Goal: Information Seeking & Learning: Check status

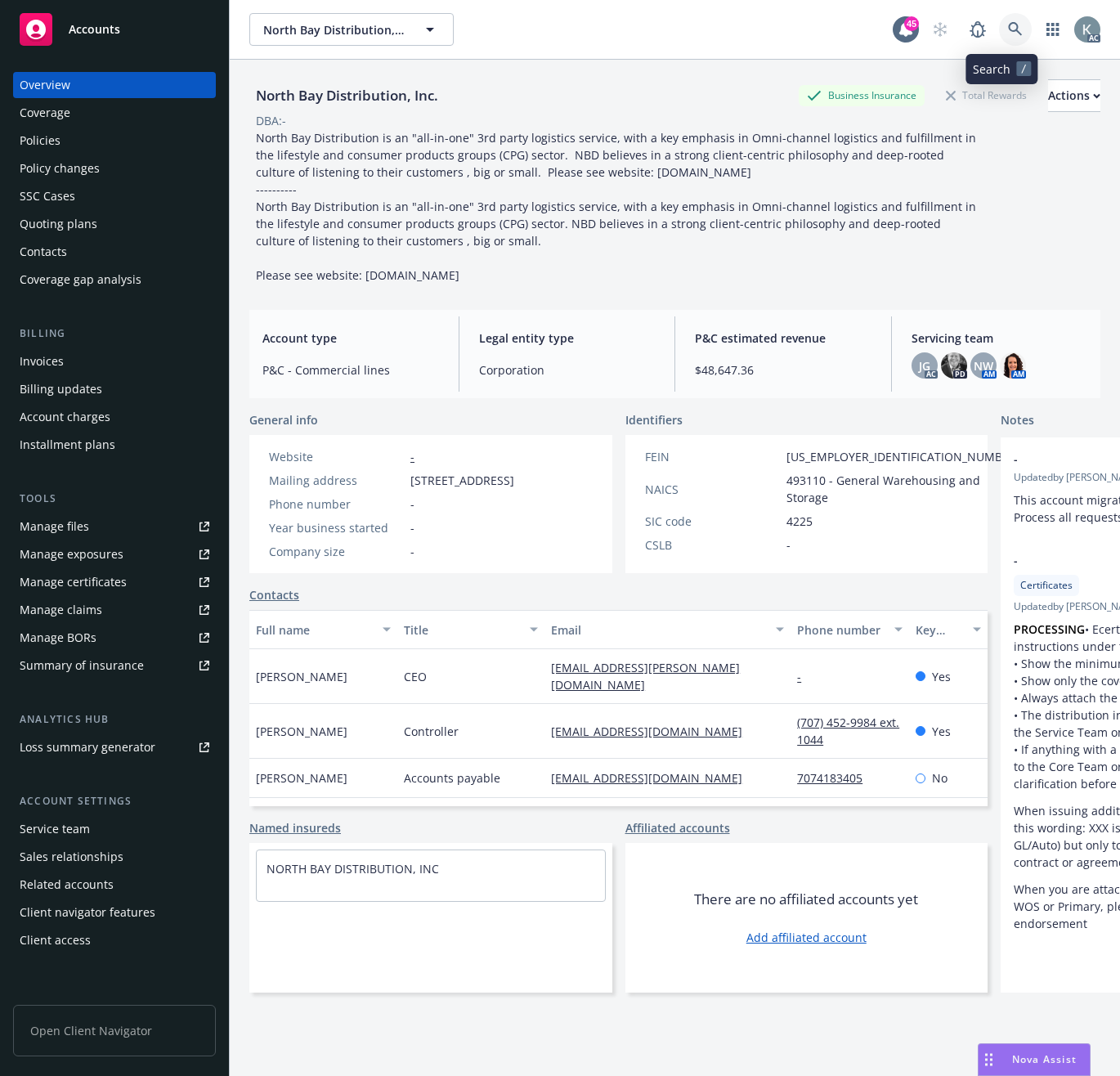
click at [1008, 30] on icon at bounding box center [1015, 29] width 14 height 14
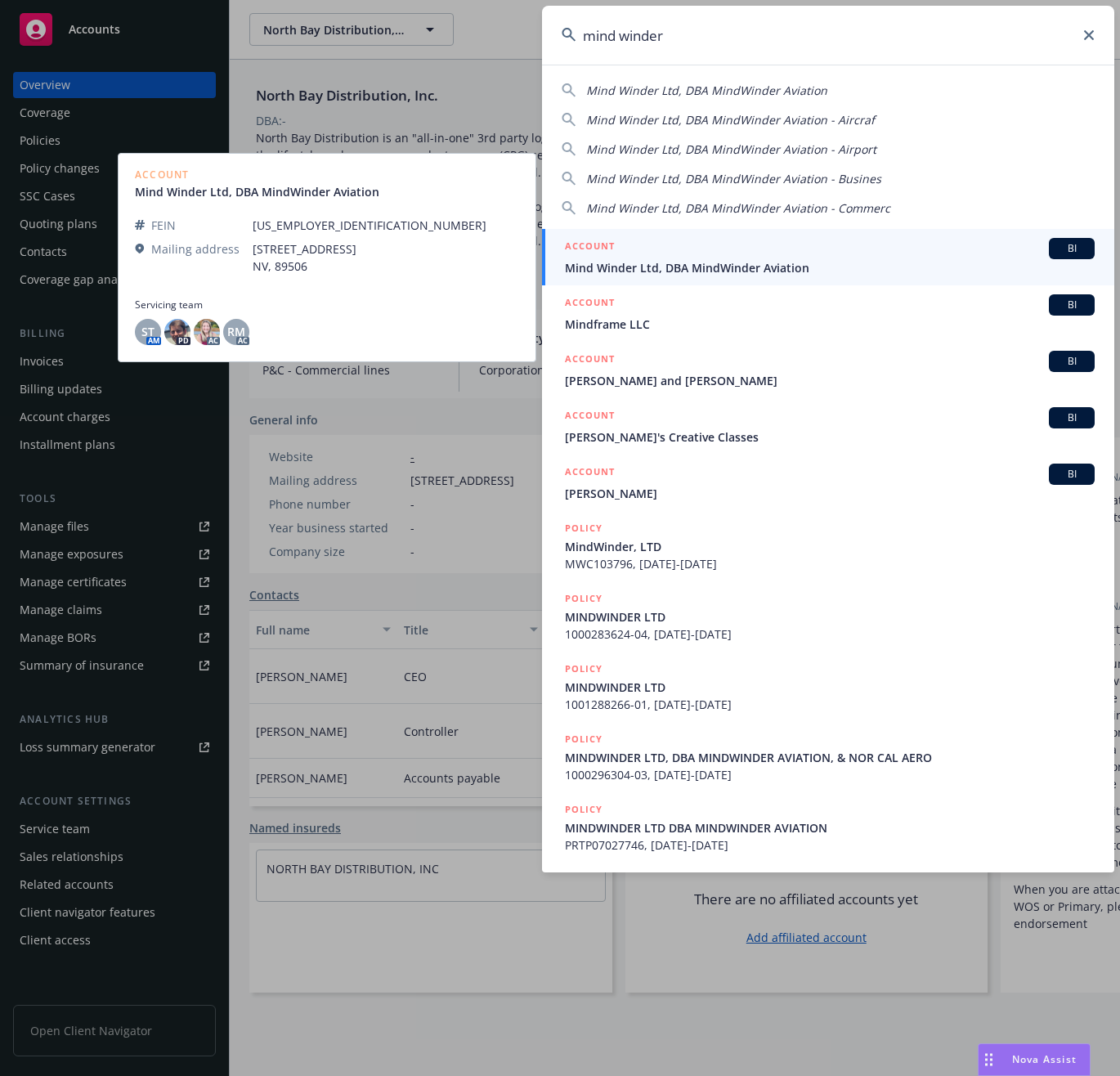
type input "mind winder"
click at [616, 262] on span "Mind Winder Ltd, DBA MindWinder Aviation" at bounding box center [830, 267] width 529 height 17
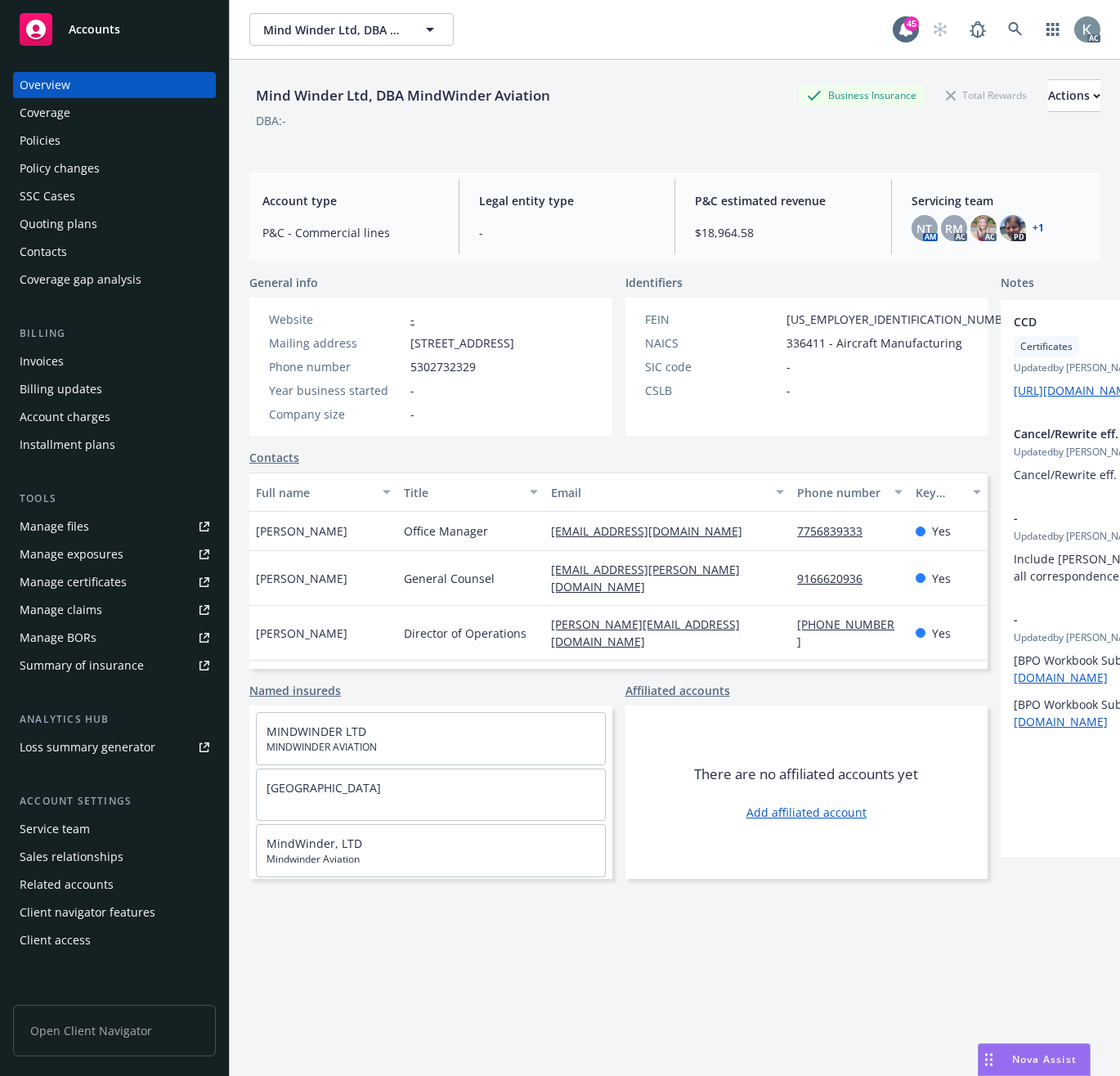
click at [36, 362] on div "Invoices" at bounding box center [42, 361] width 44 height 26
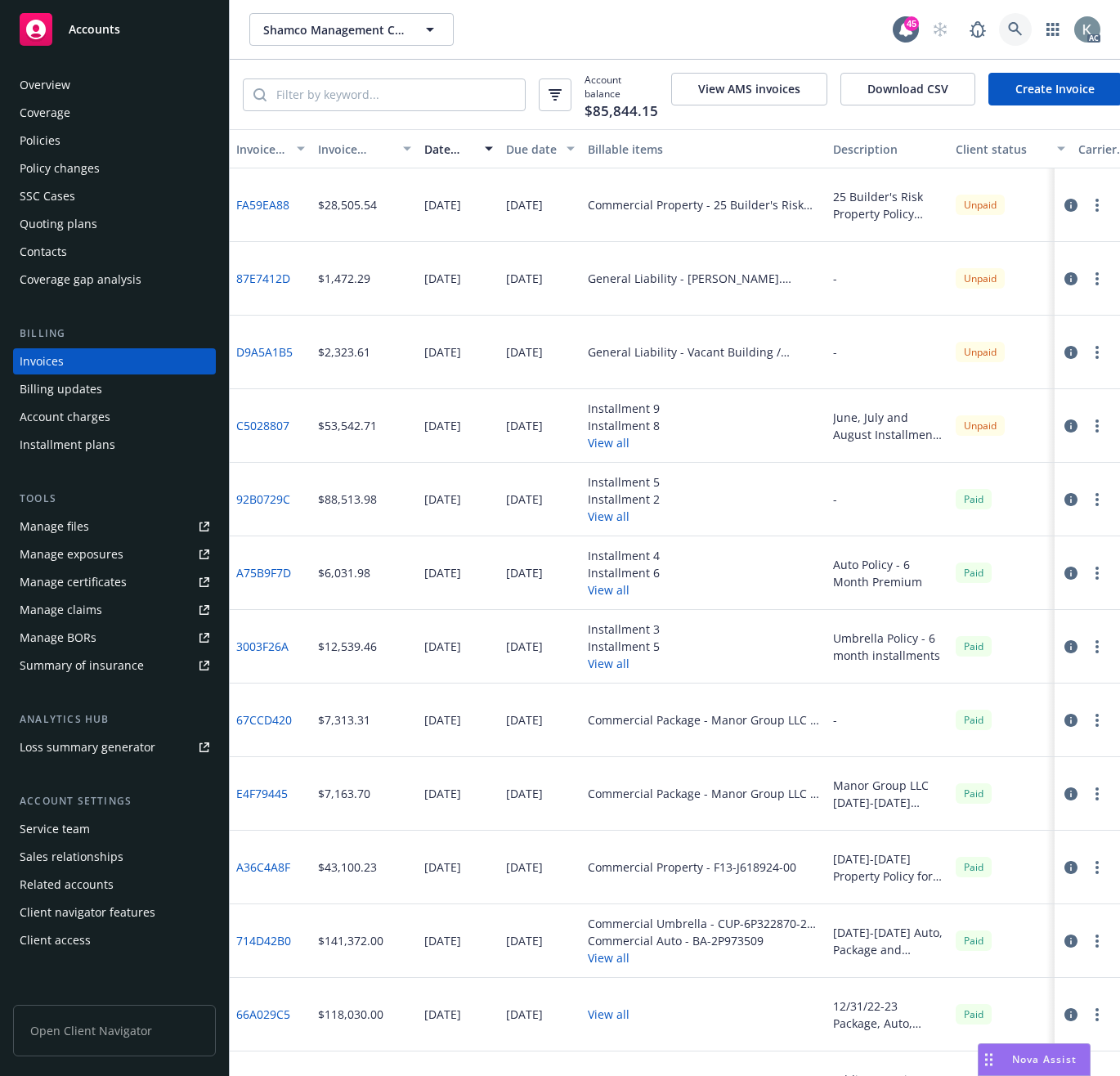
click at [1012, 26] on icon at bounding box center [1015, 29] width 15 height 15
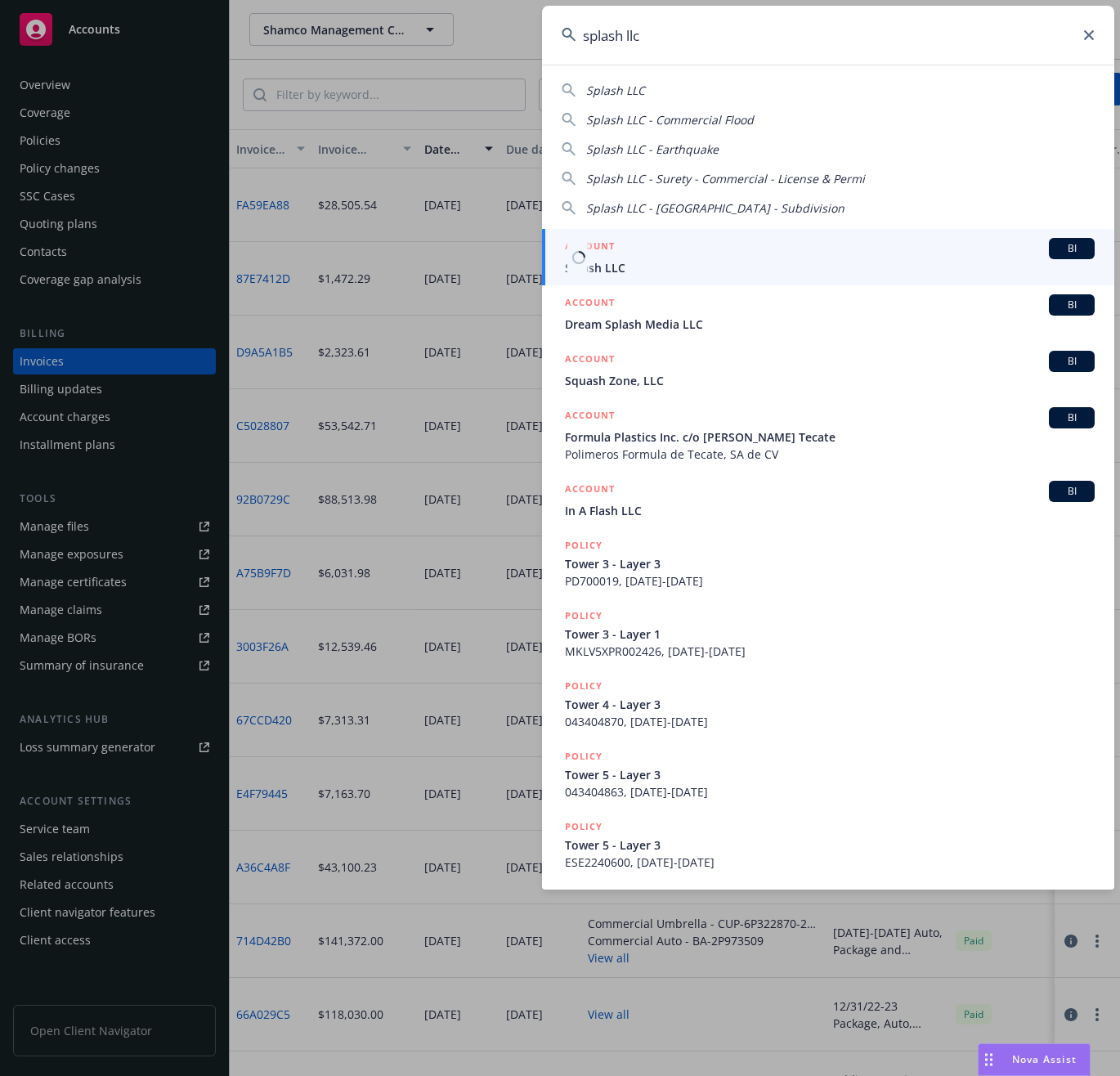
type input "splash llc"
click at [600, 267] on span "Splash LLC" at bounding box center [830, 267] width 529 height 17
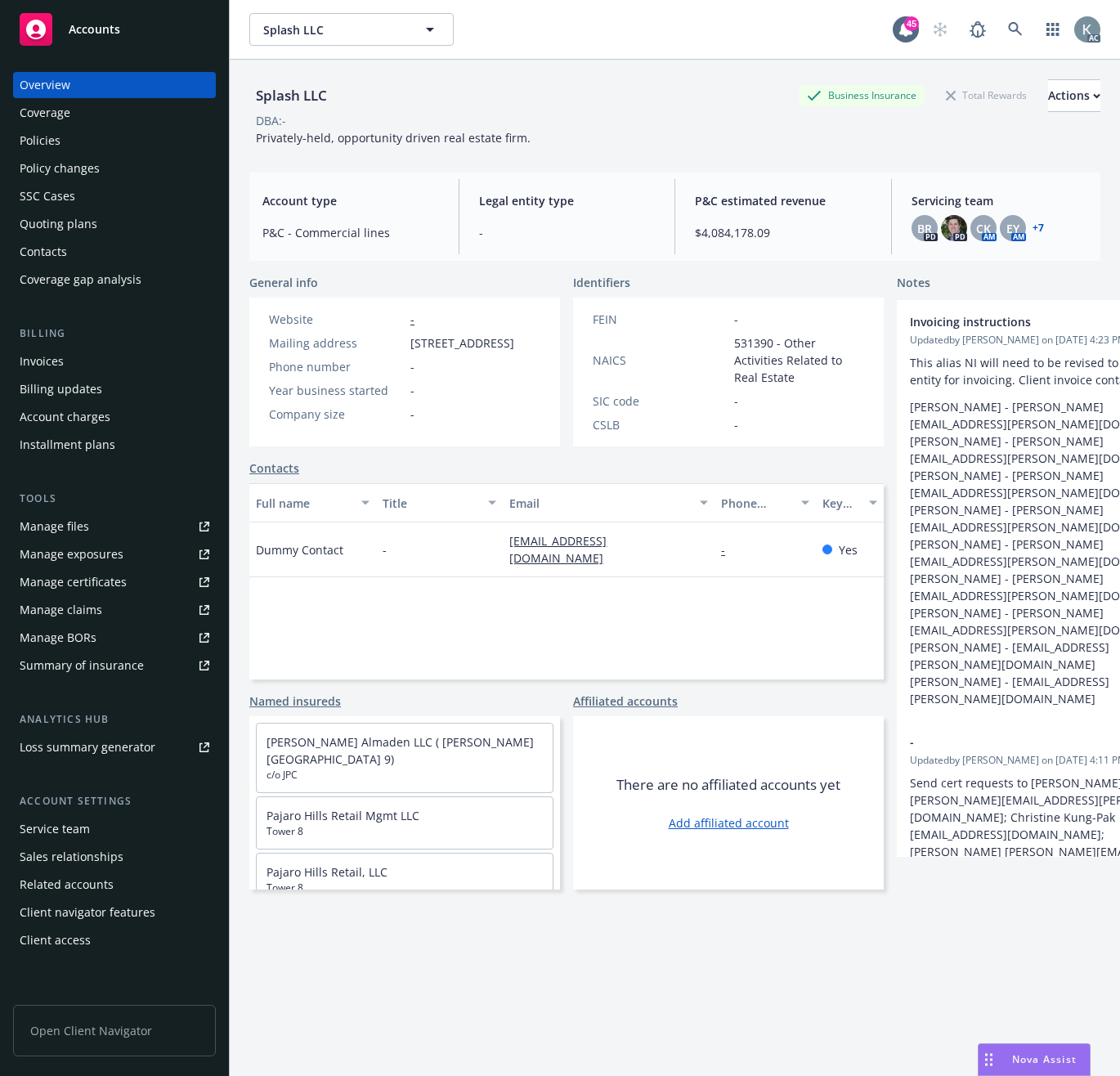
click at [45, 361] on div "Invoices" at bounding box center [42, 361] width 44 height 26
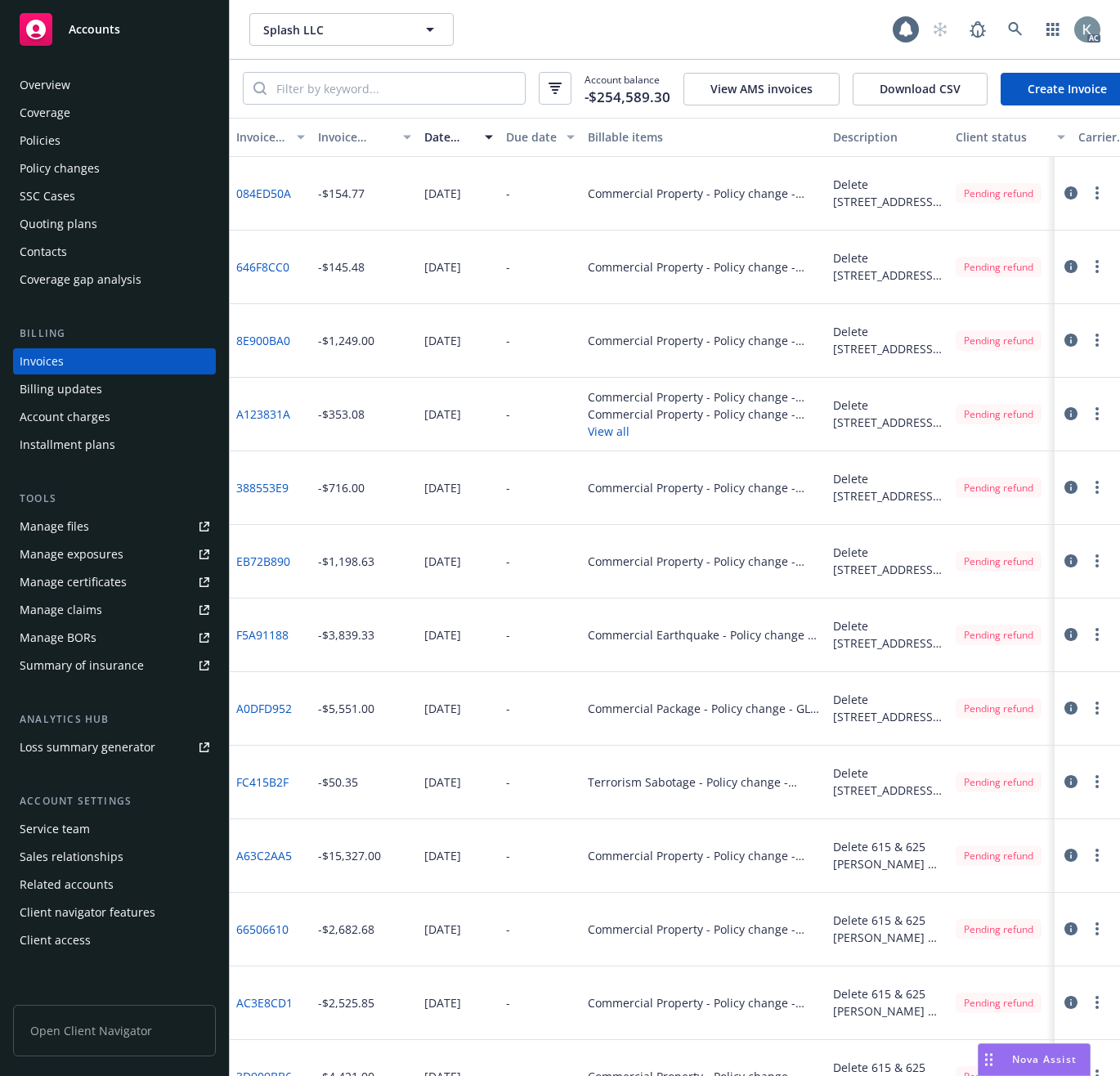
click at [262, 145] on div "Invoice ID" at bounding box center [261, 136] width 51 height 17
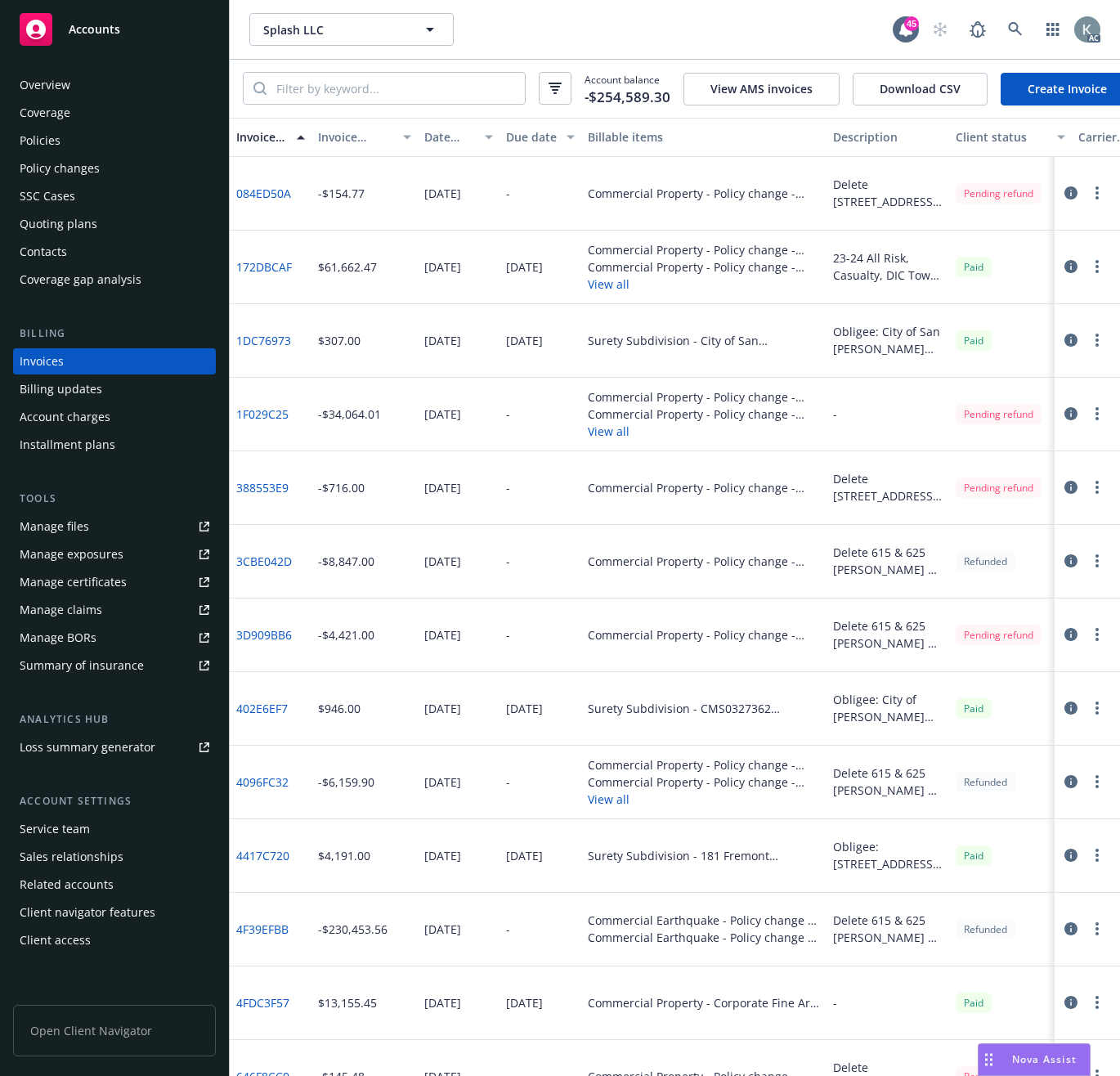
click at [42, 135] on div "Policies" at bounding box center [40, 140] width 41 height 26
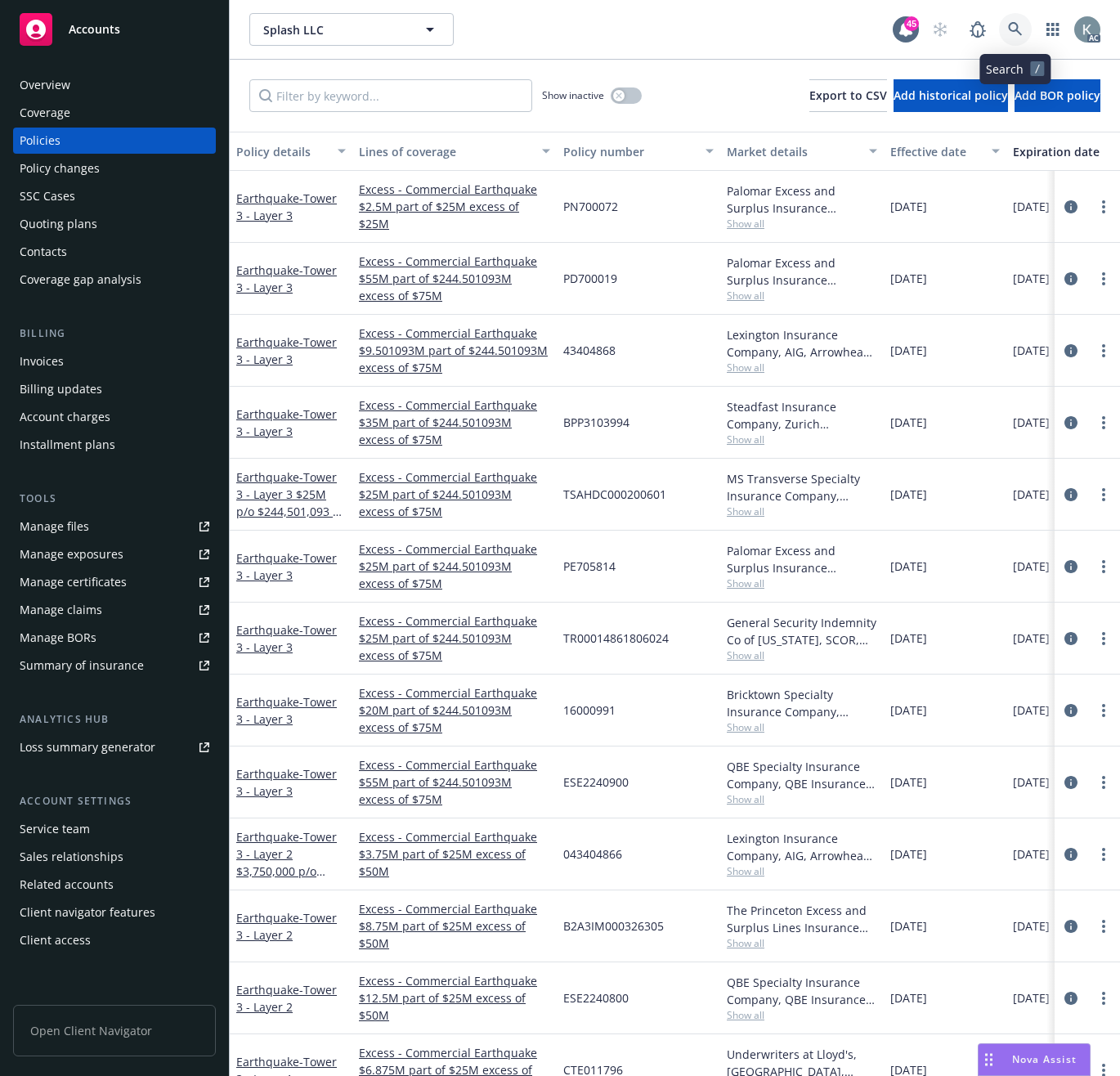
click at [1014, 20] on link at bounding box center [1015, 29] width 33 height 33
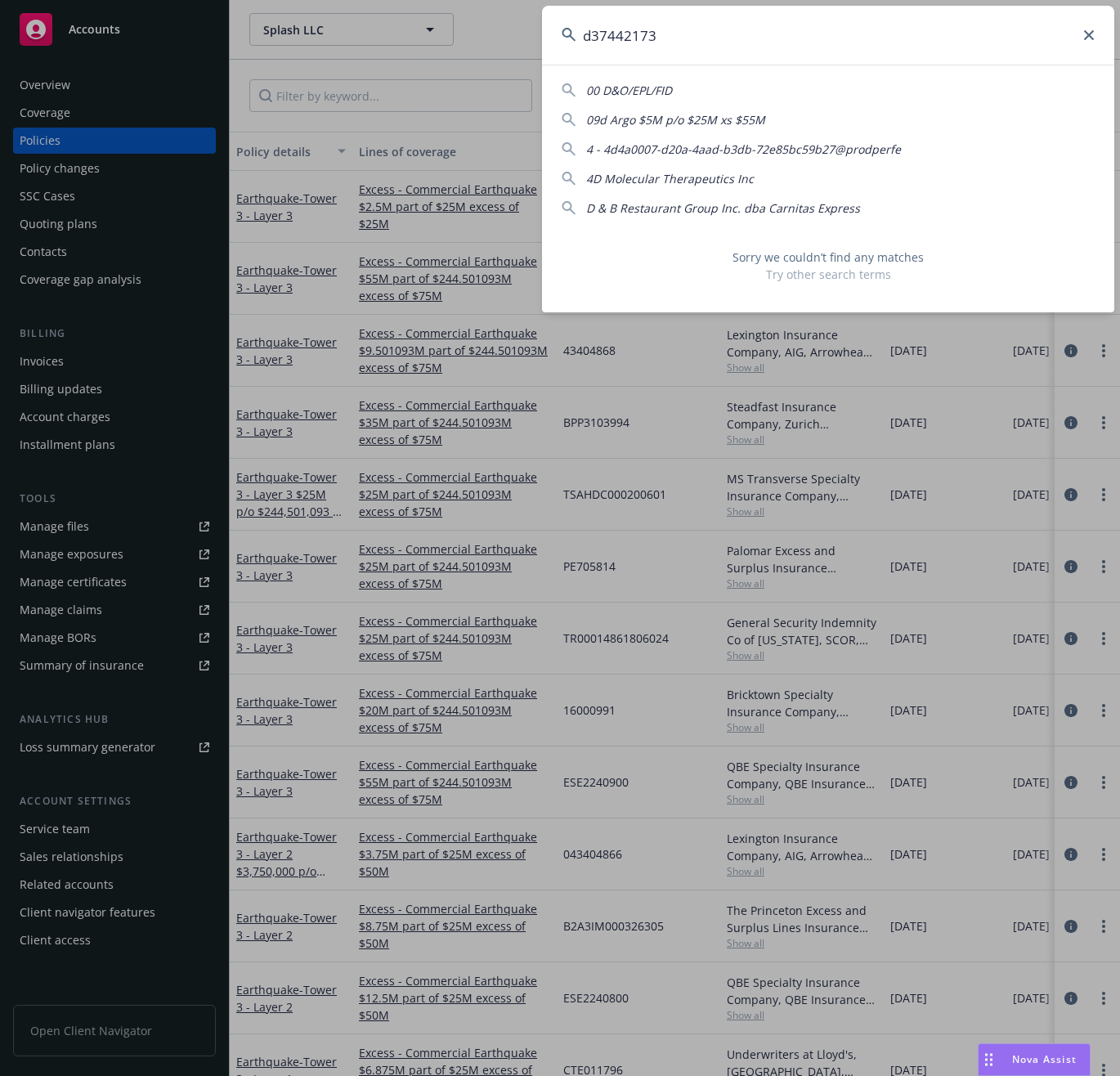
drag, startPoint x: 663, startPoint y: 34, endPoint x: 549, endPoint y: 36, distance: 114.0
click at [546, 36] on input "d37442173" at bounding box center [828, 35] width 572 height 59
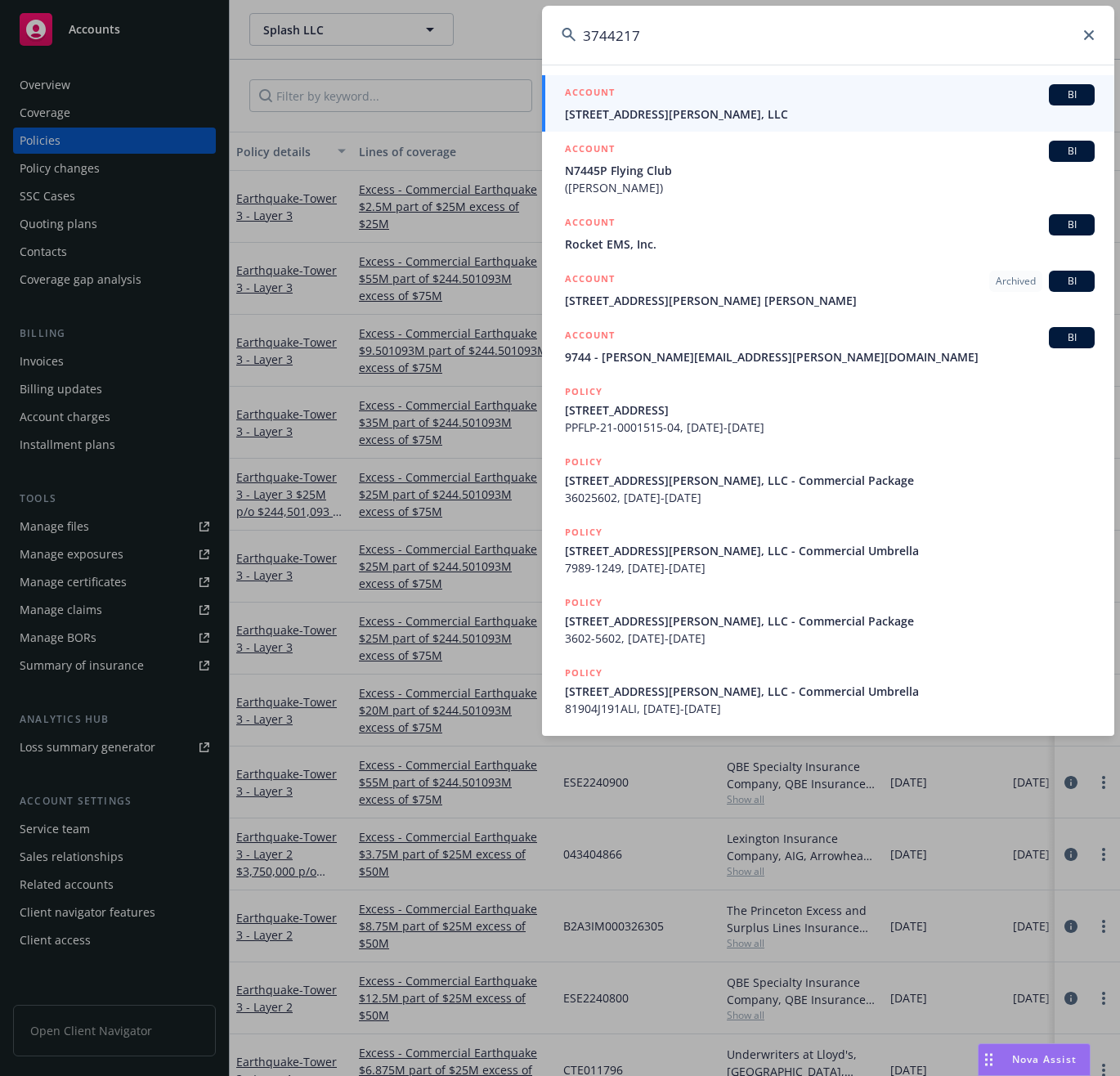
type input "37442173"
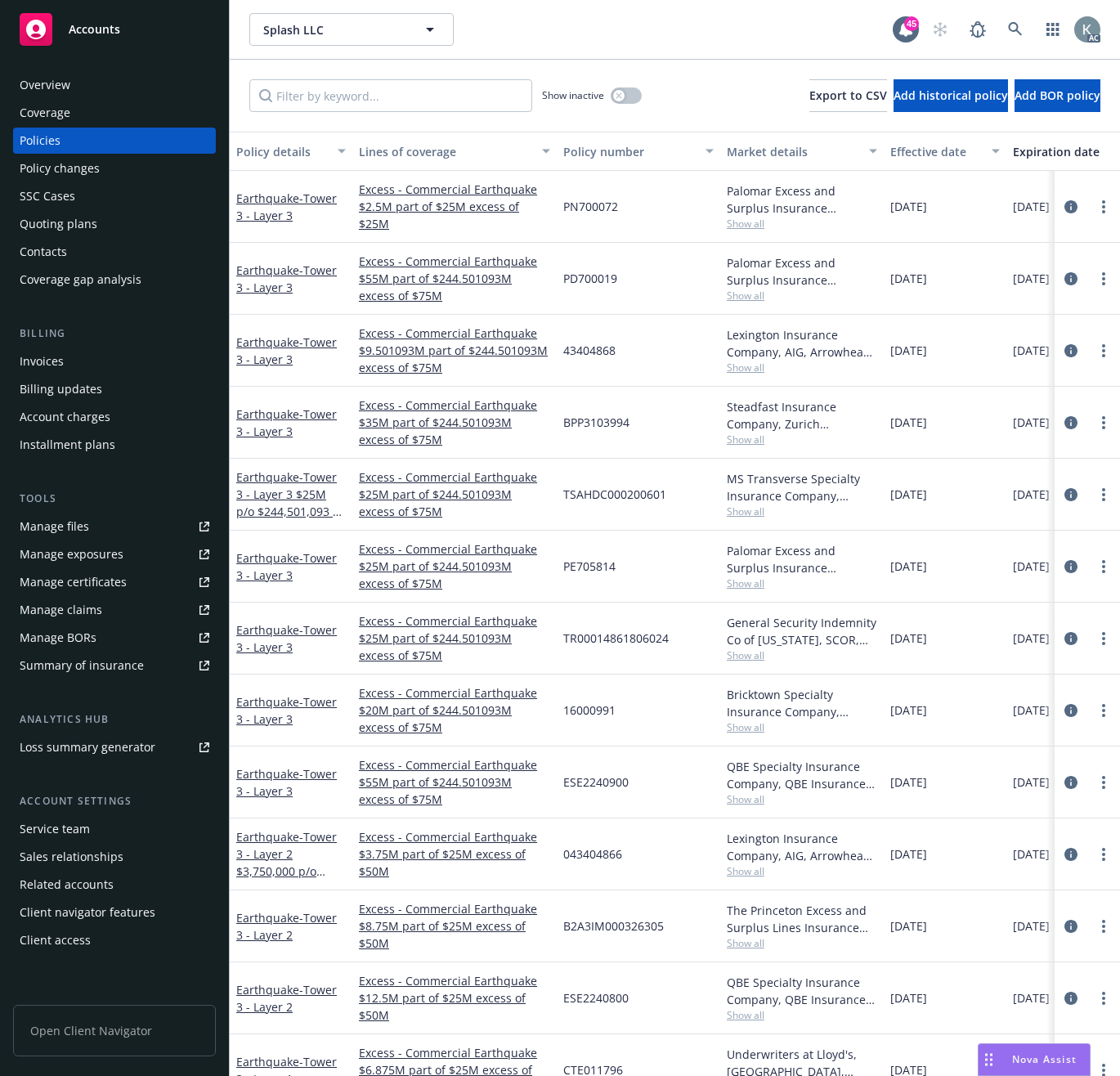
click at [573, 149] on div "Policy number" at bounding box center [629, 151] width 132 height 17
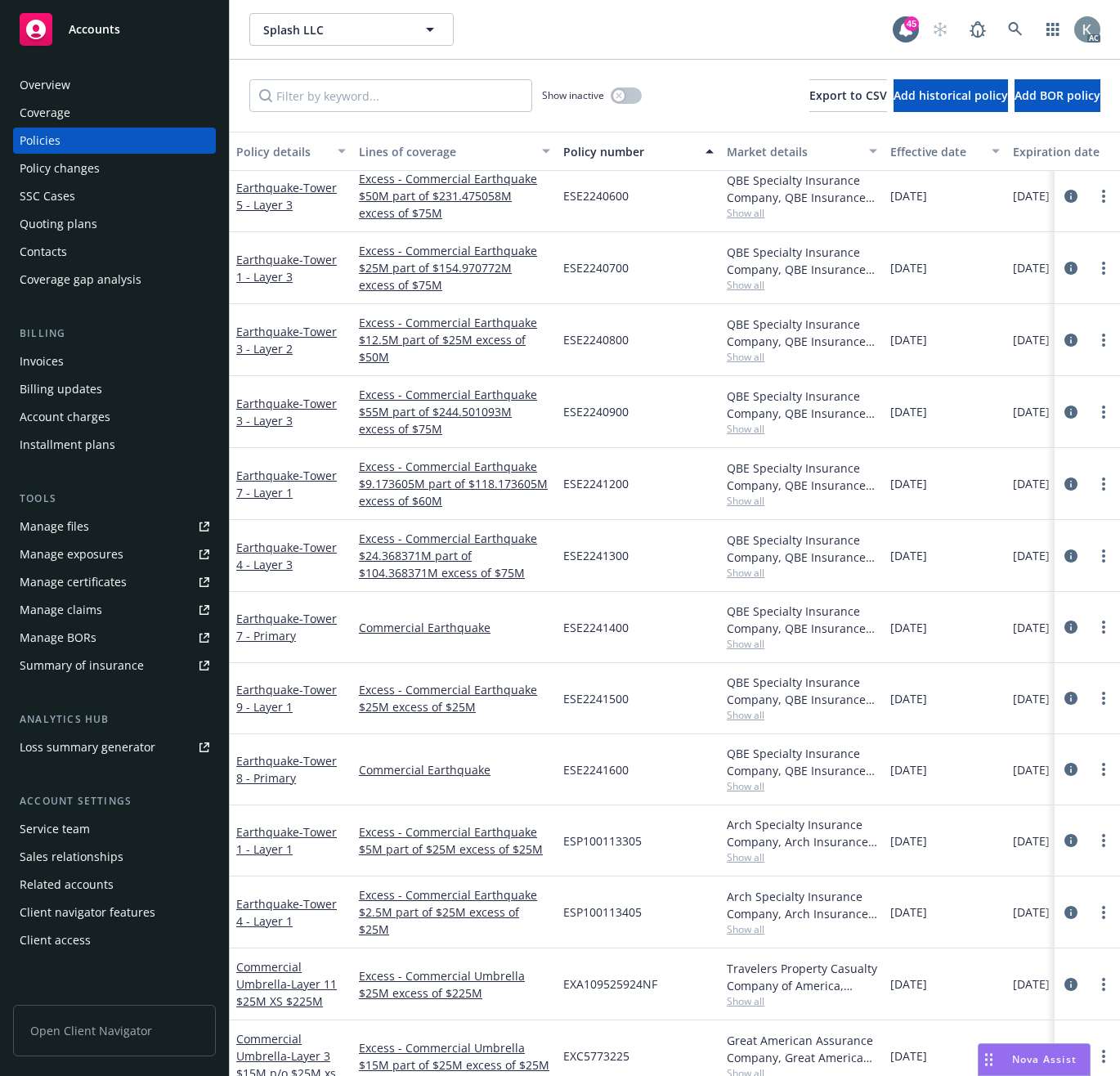
scroll to position [2998, 0]
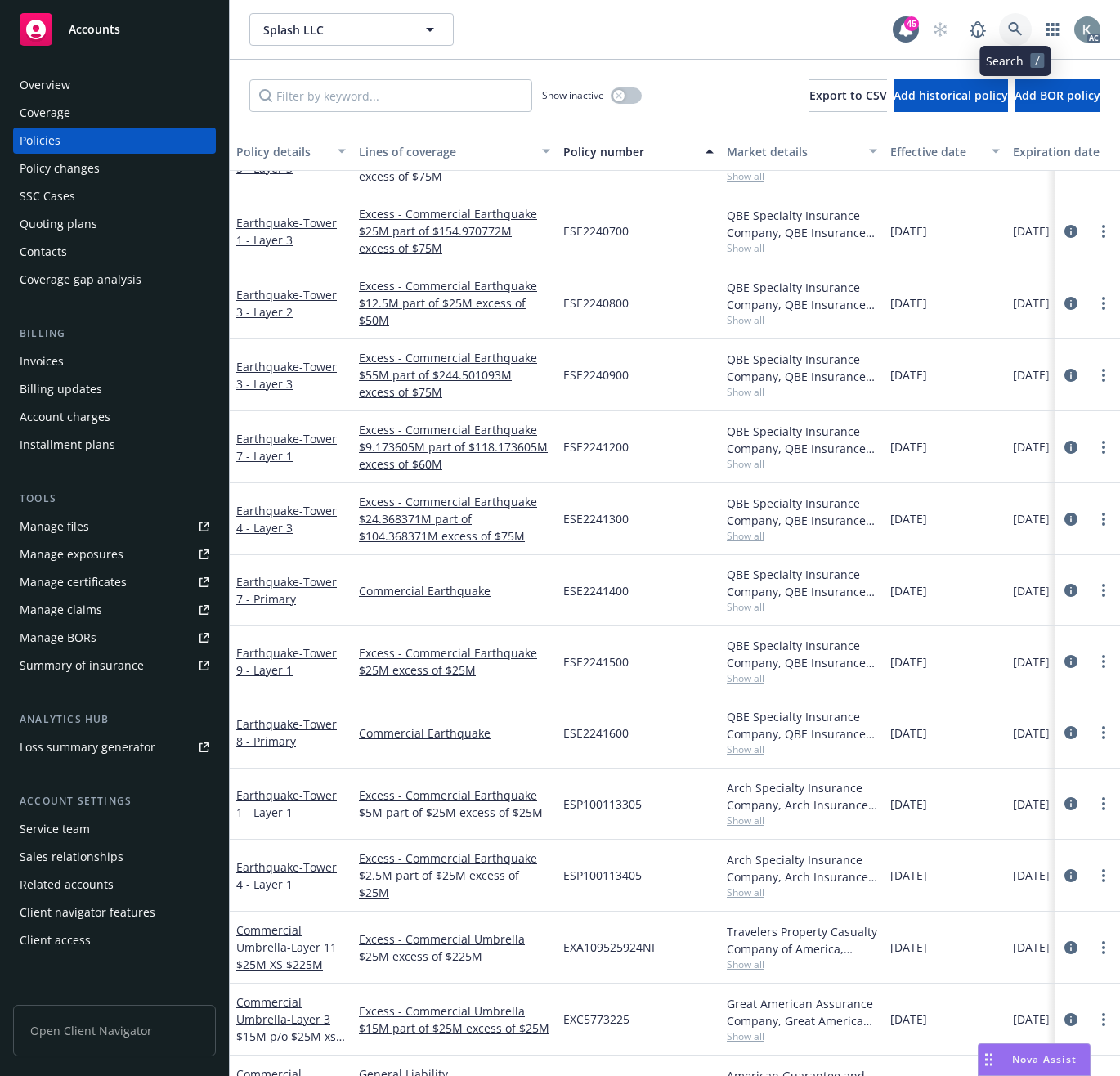
click at [1012, 25] on icon at bounding box center [1015, 29] width 15 height 15
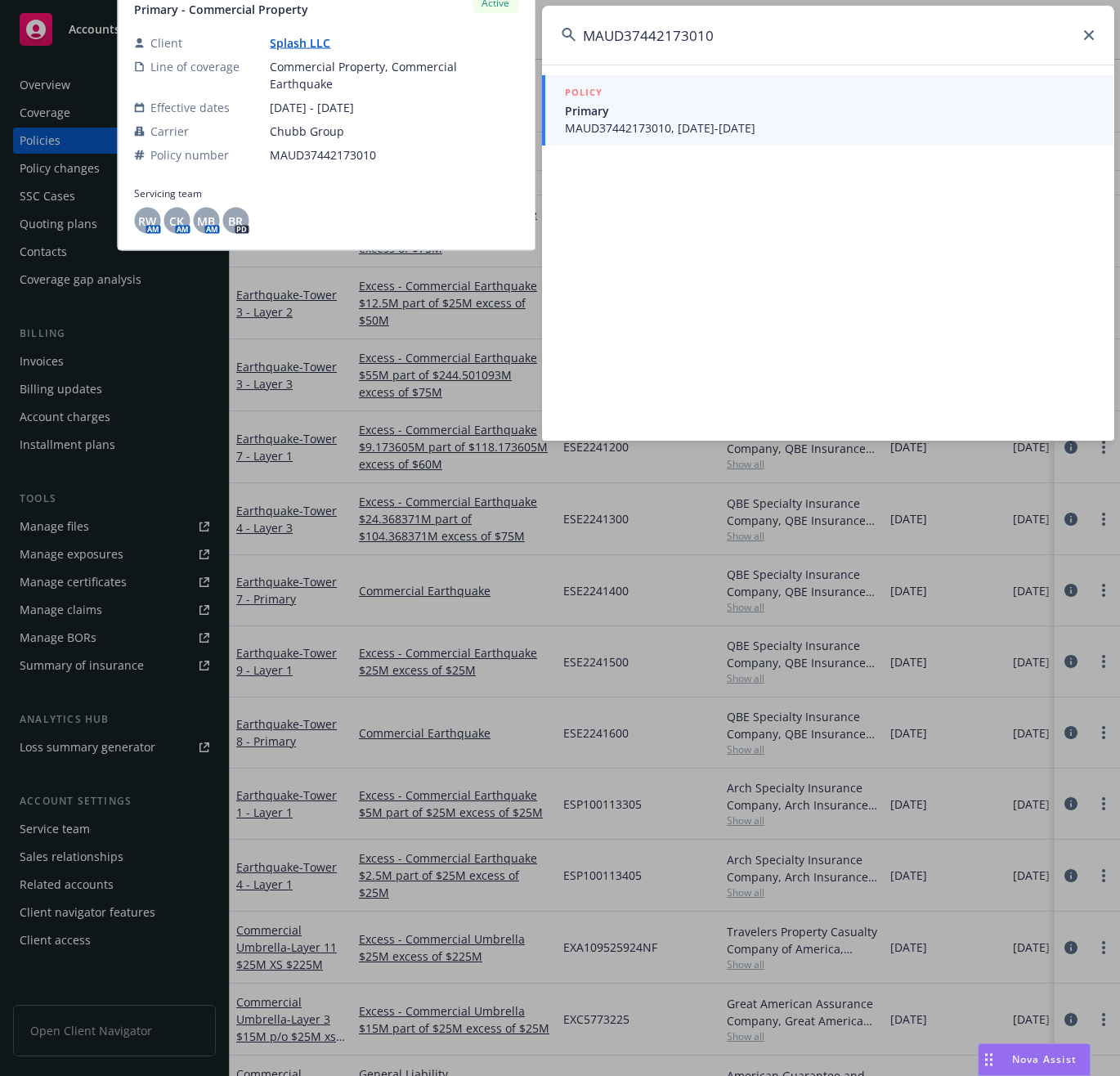
type input "MAUD37442173010"
click at [587, 111] on span "Primary" at bounding box center [830, 110] width 529 height 17
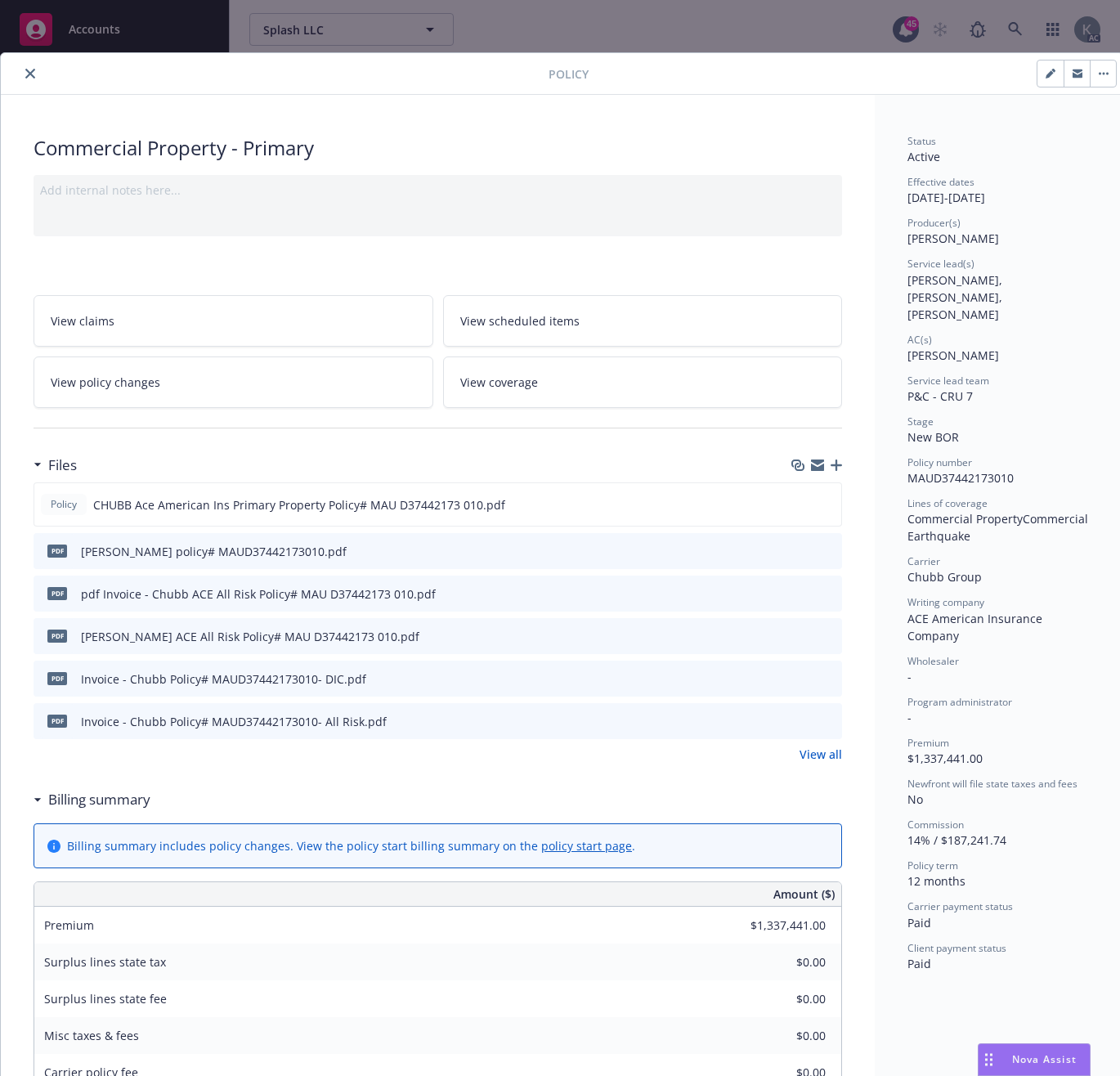
click at [166, 383] on link "View policy changes" at bounding box center [234, 382] width 400 height 52
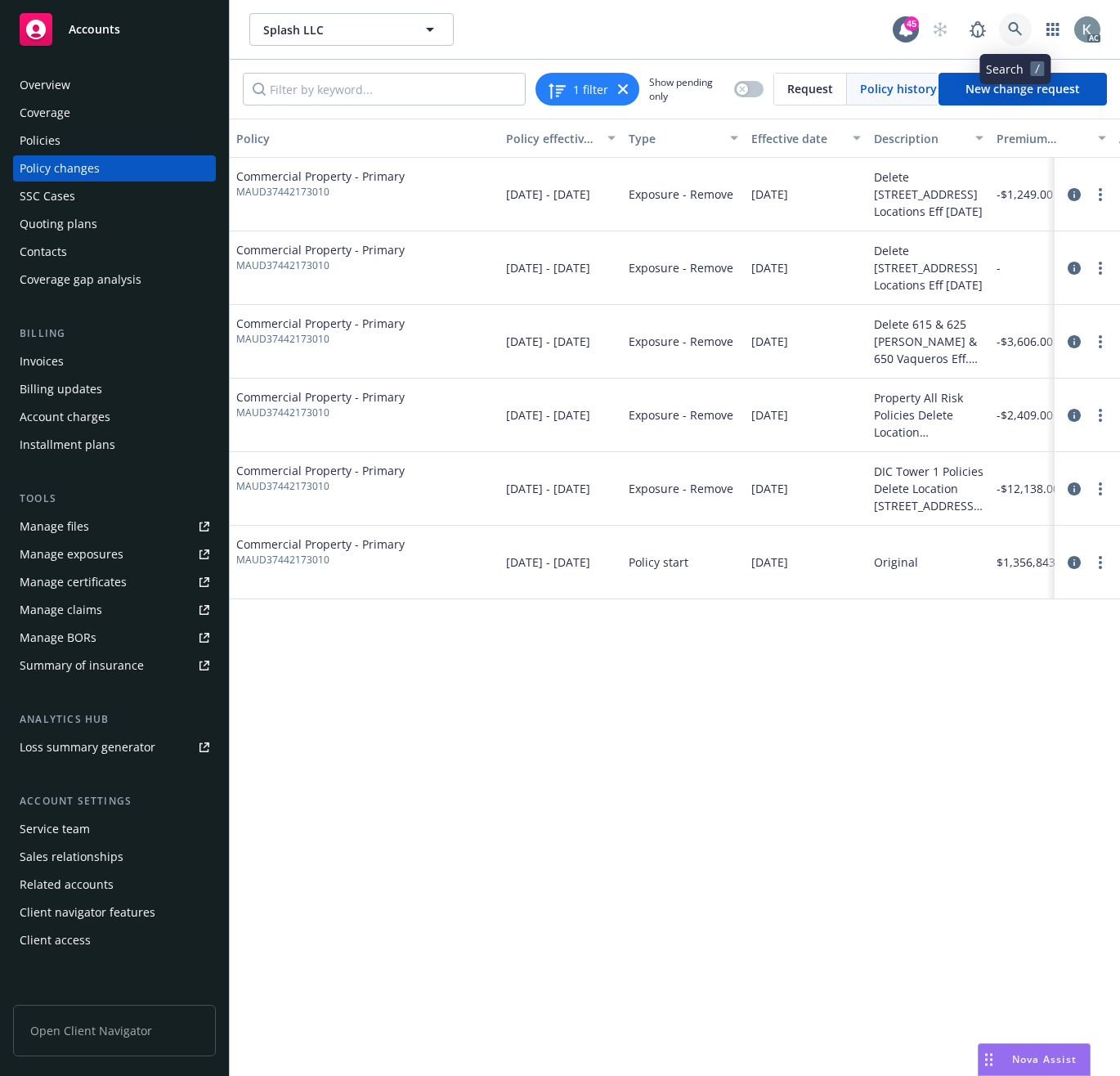
click at [1008, 22] on icon at bounding box center [1015, 29] width 15 height 15
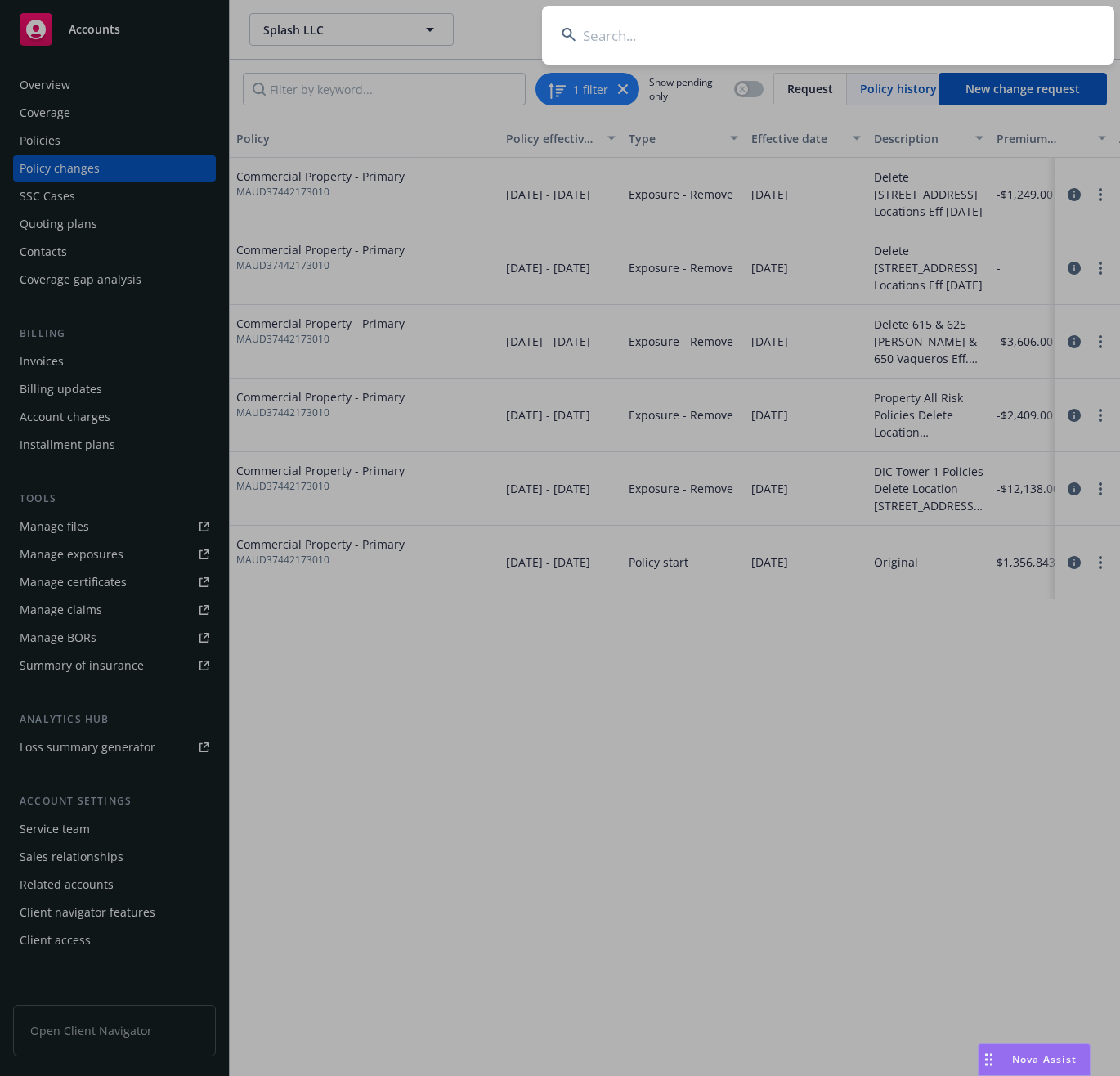
type input "MAUD37442173010"
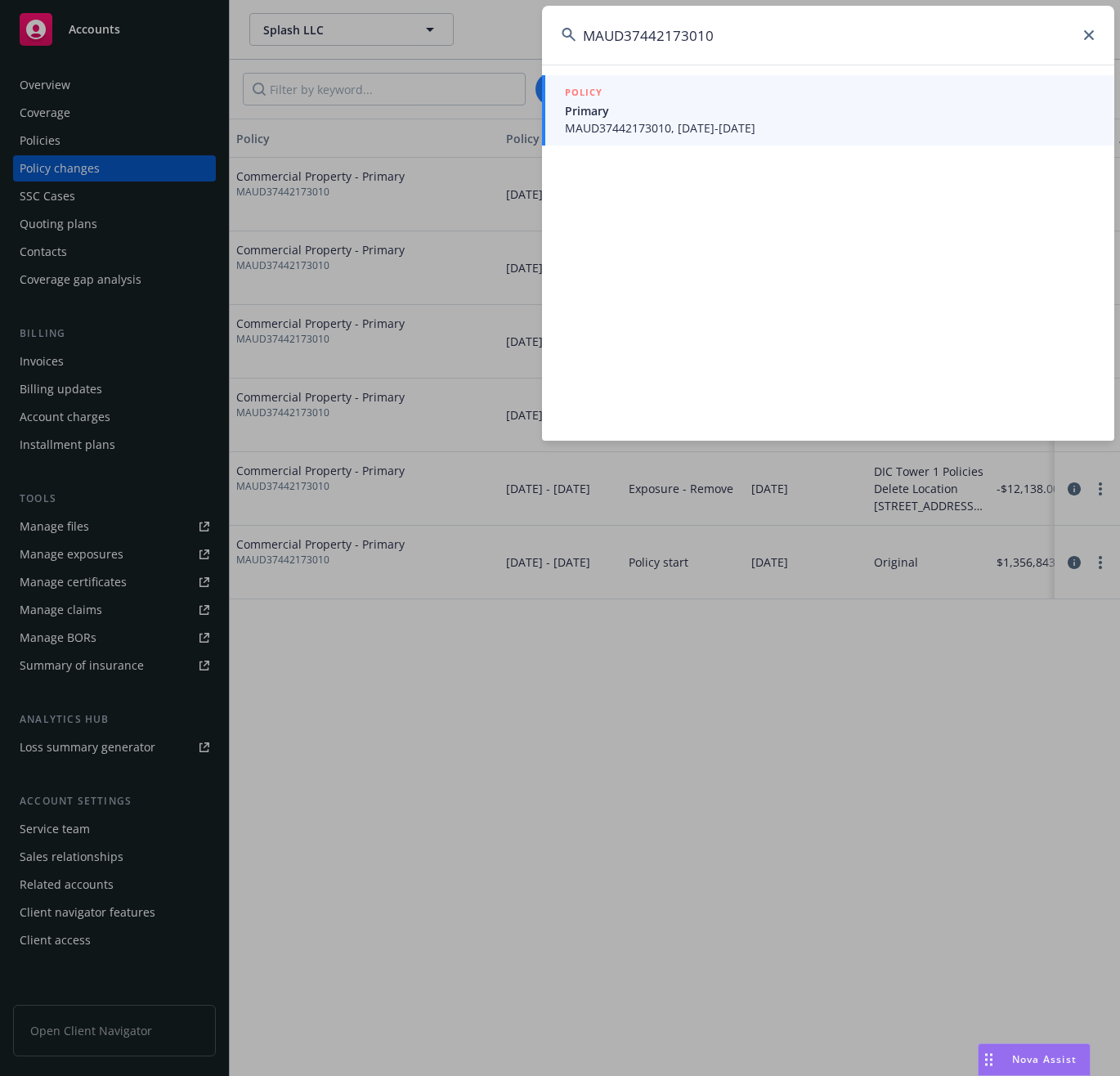
click at [592, 127] on span "MAUD37442173010, [DATE]-[DATE]" at bounding box center [830, 127] width 529 height 17
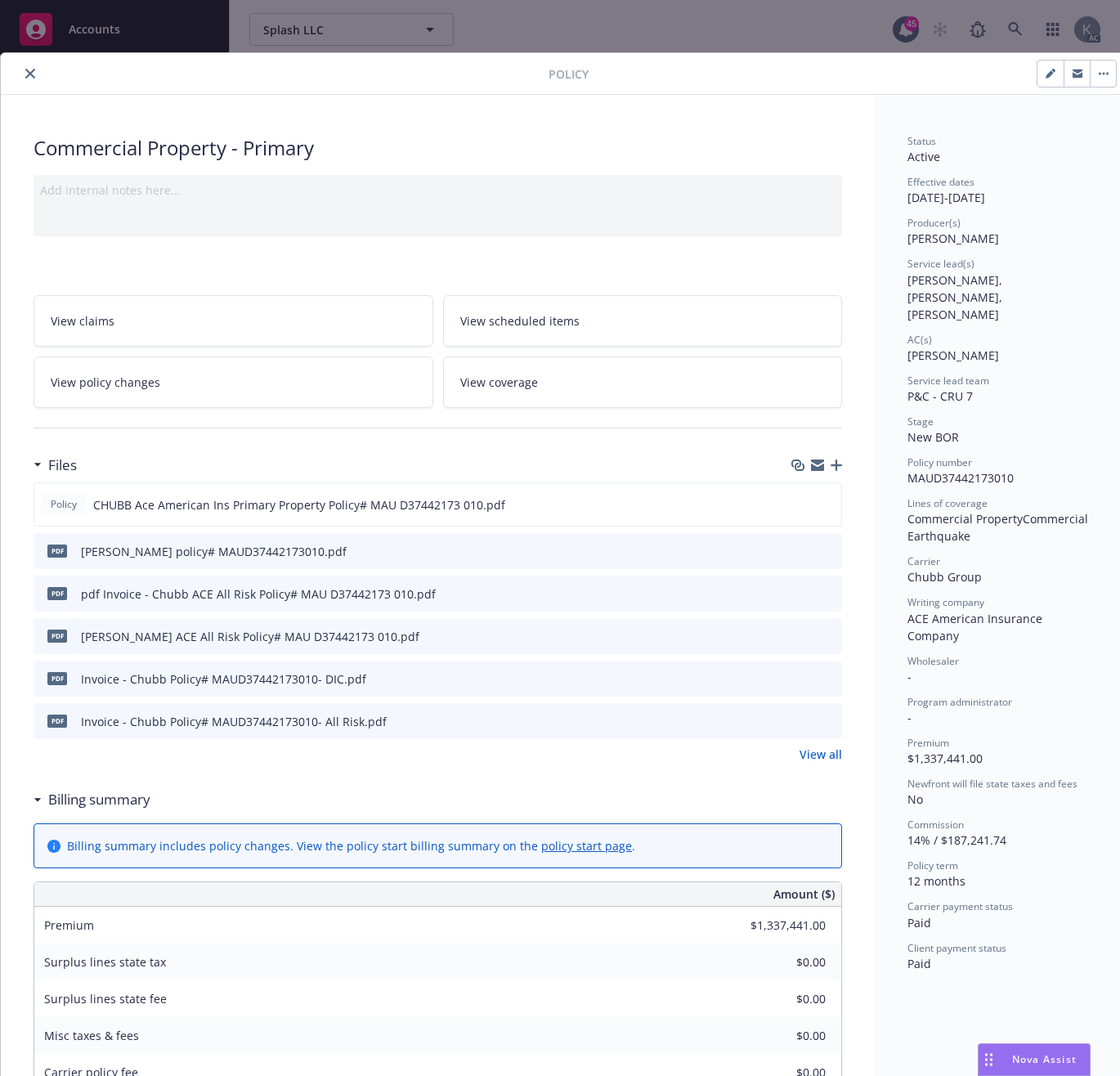
click at [28, 69] on icon "close" at bounding box center [30, 73] width 10 height 10
